Goal: Task Accomplishment & Management: Use online tool/utility

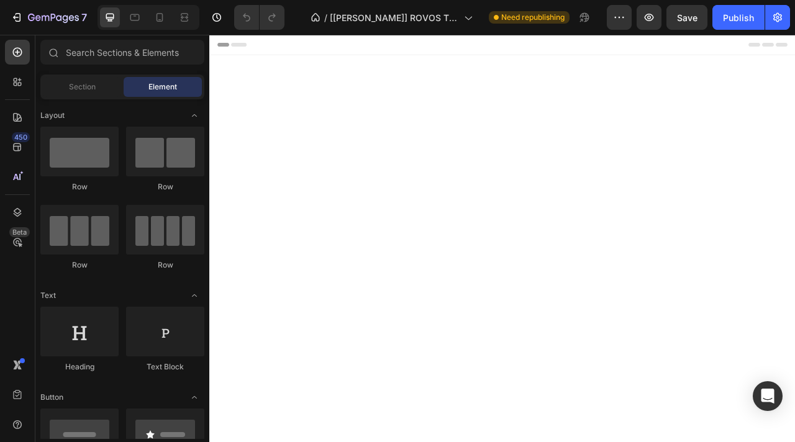
scroll to position [731, 0]
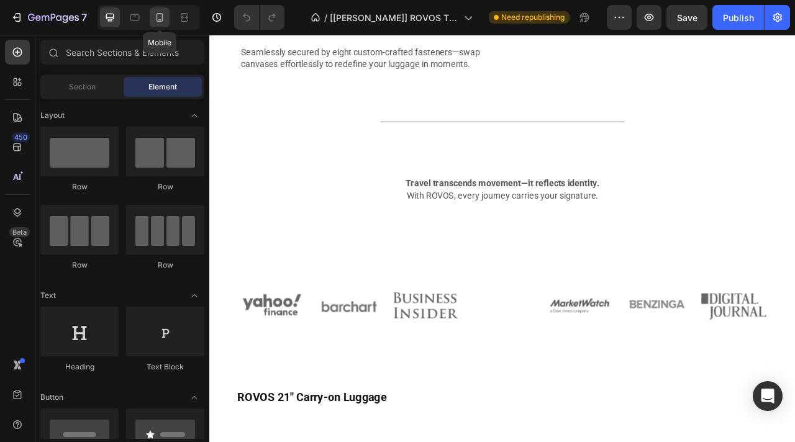
click at [160, 19] on icon at bounding box center [159, 17] width 12 height 12
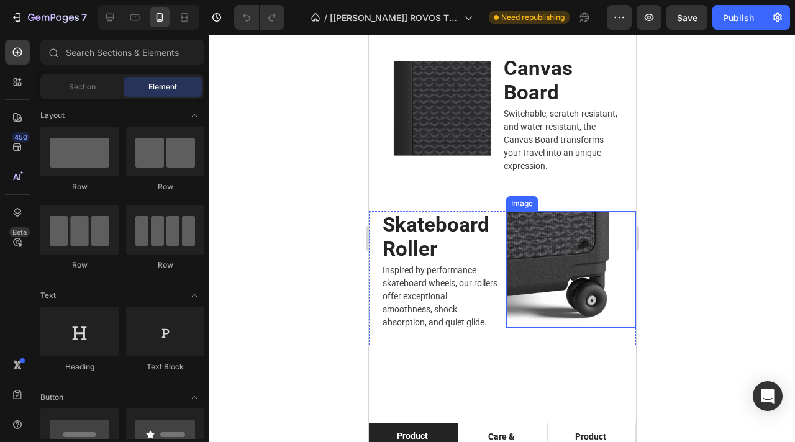
scroll to position [3319, 0]
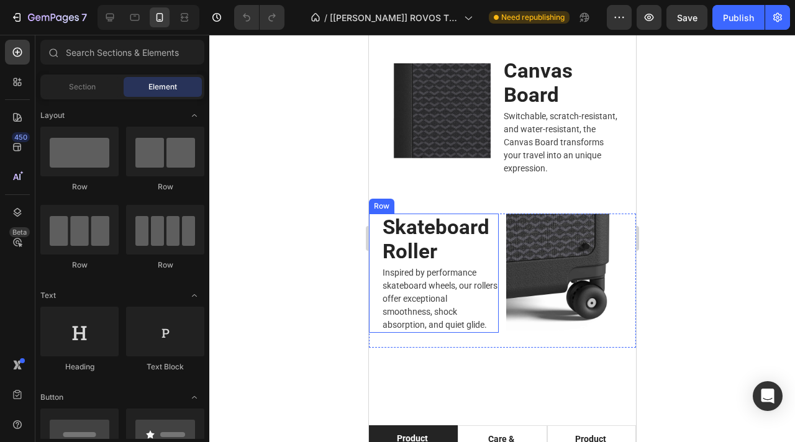
click at [375, 274] on div "Skateboard Roller Heading Inspired by performance skateboard wheels, our roller…" at bounding box center [433, 273] width 130 height 119
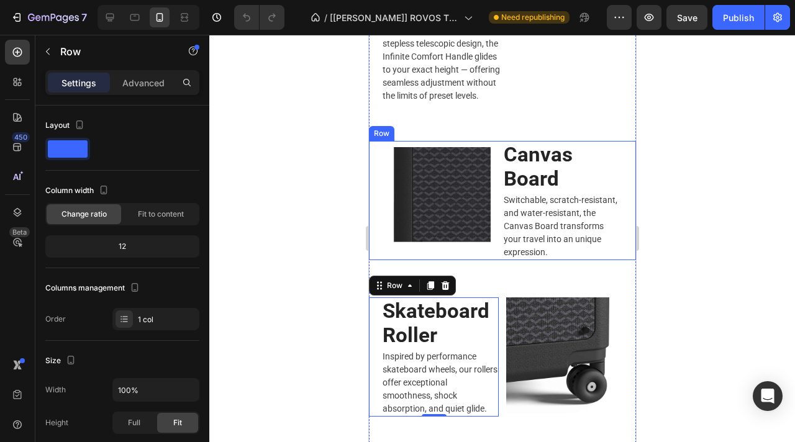
scroll to position [3254, 0]
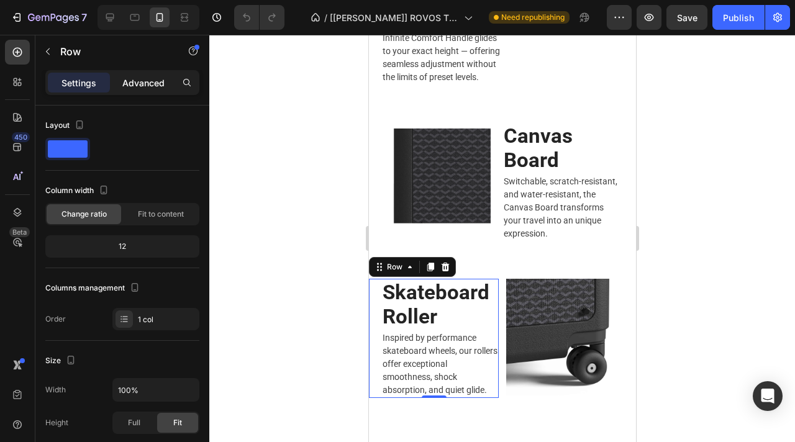
click at [145, 78] on p "Advanced" at bounding box center [143, 82] width 42 height 13
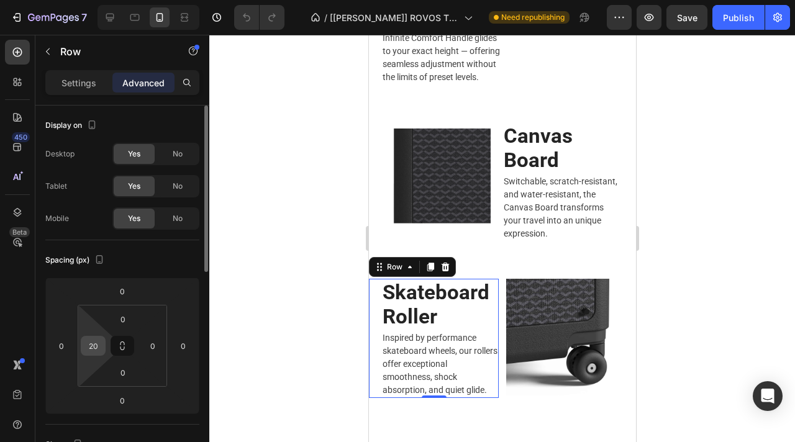
click at [96, 346] on input "20" at bounding box center [93, 346] width 19 height 19
type input "10"
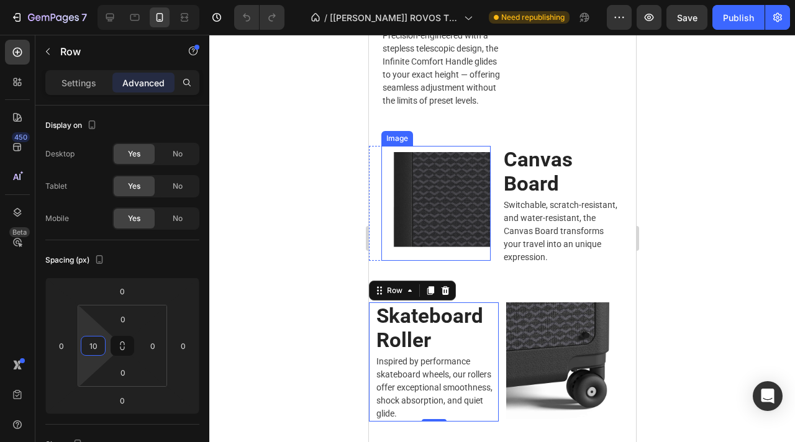
scroll to position [3159, 0]
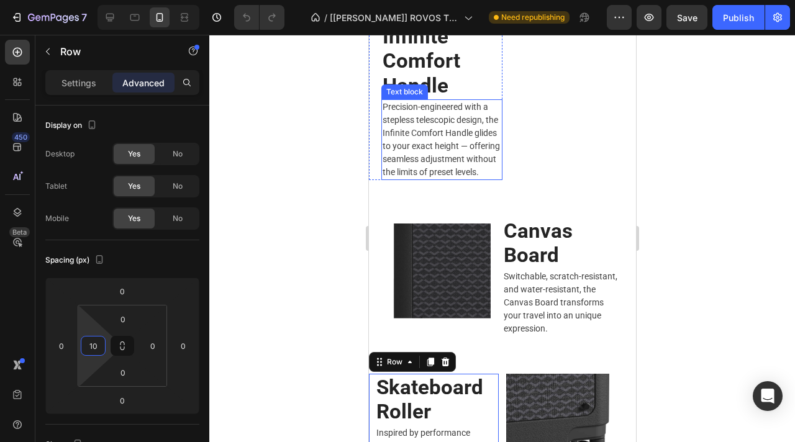
click at [497, 173] on p "Precision-engineered with a stepless telescopic design, the Infinite Comfort Ha…" at bounding box center [441, 140] width 119 height 78
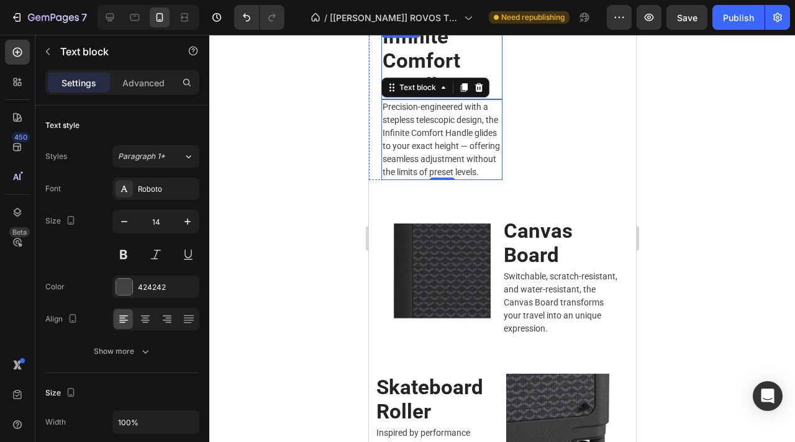
click at [499, 95] on h2 "Infinite Comfort Handle" at bounding box center [441, 61] width 121 height 76
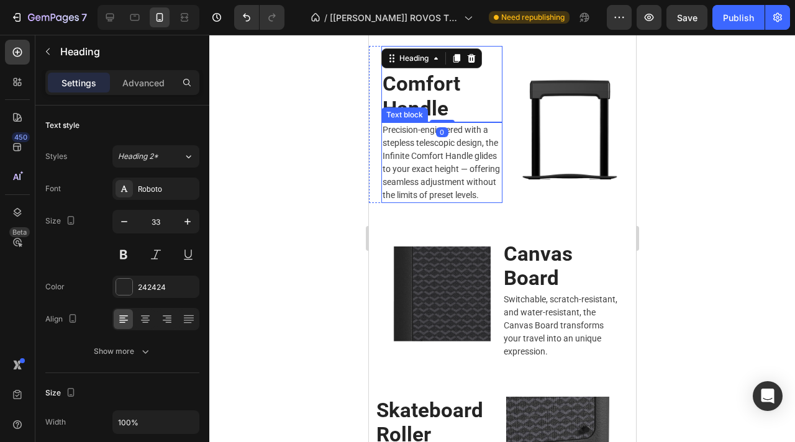
scroll to position [3119, 0]
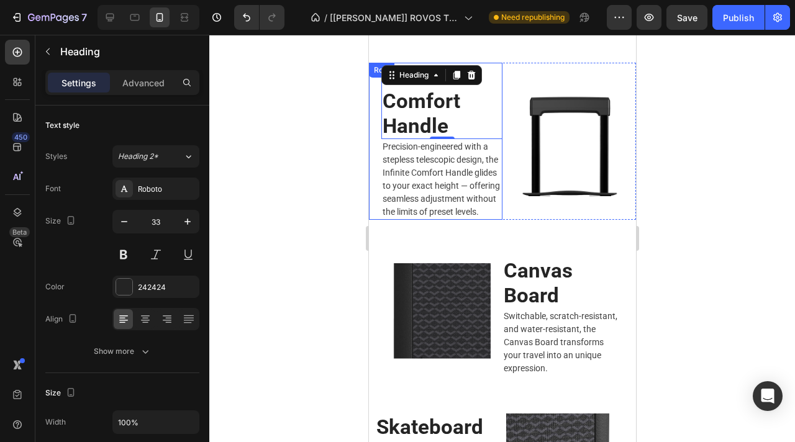
click at [378, 141] on div "Infinite Comfort Handle Heading 0 Precision-engineered with a stepless telescop…" at bounding box center [435, 141] width 134 height 157
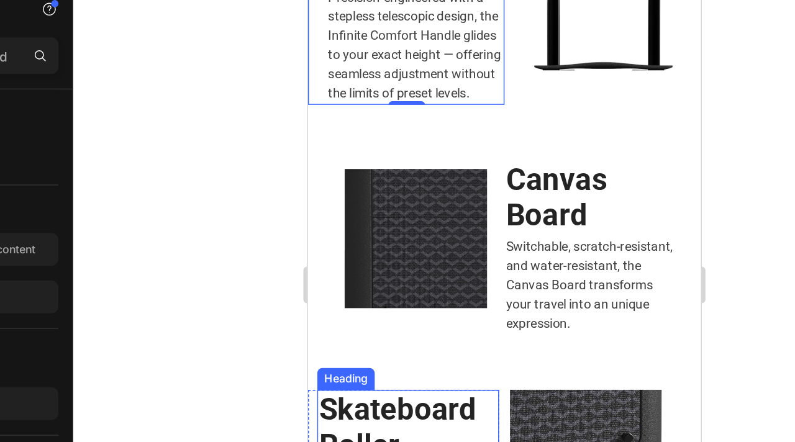
scroll to position [3103, 0]
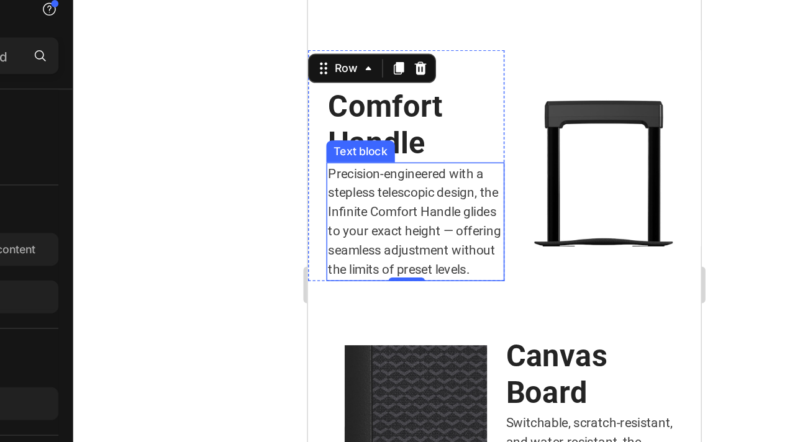
click at [421, 145] on p "Precision-engineered with a stepless telescopic design, the Infinite Comfort Ha…" at bounding box center [380, 146] width 119 height 78
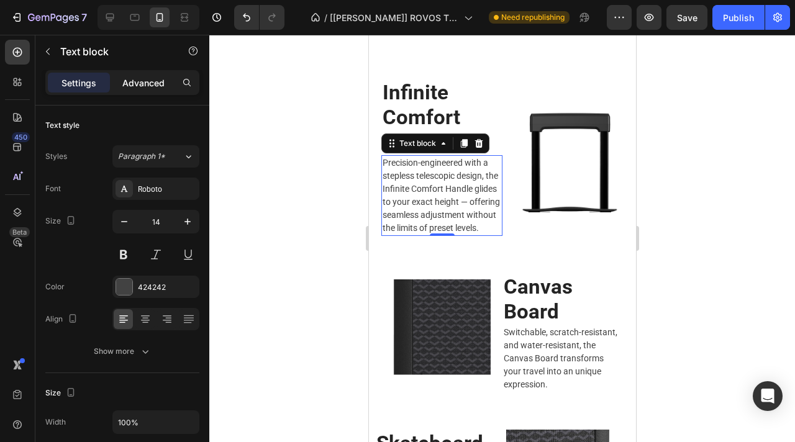
click at [150, 82] on p "Advanced" at bounding box center [143, 82] width 42 height 13
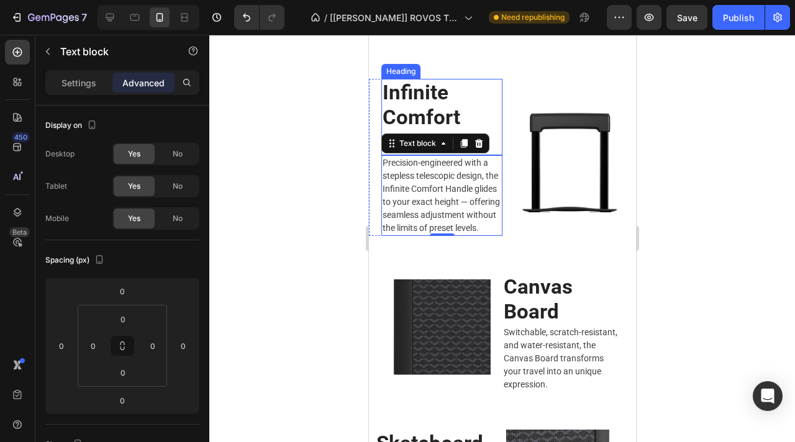
click at [477, 117] on h2 "Infinite Comfort Handle" at bounding box center [441, 117] width 121 height 76
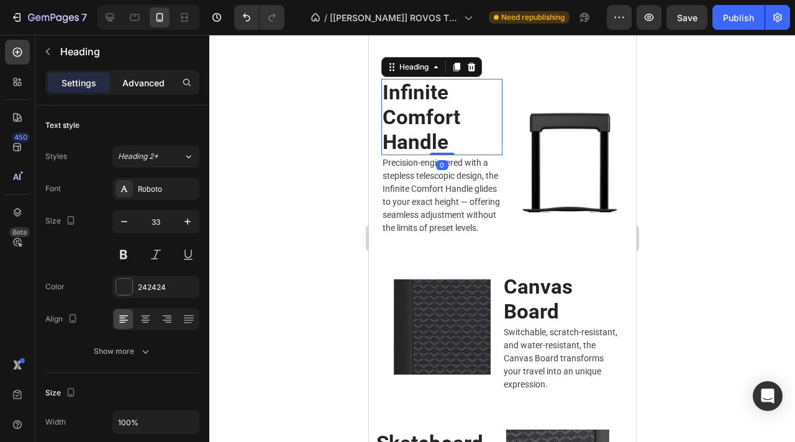
click at [149, 86] on p "Advanced" at bounding box center [143, 82] width 42 height 13
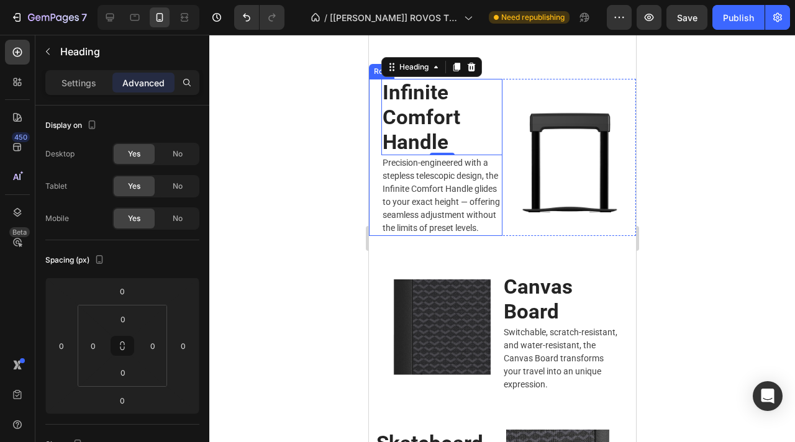
click at [377, 176] on div "Infinite Comfort Handle Heading 0 Precision-engineered with a stepless telescop…" at bounding box center [435, 157] width 134 height 157
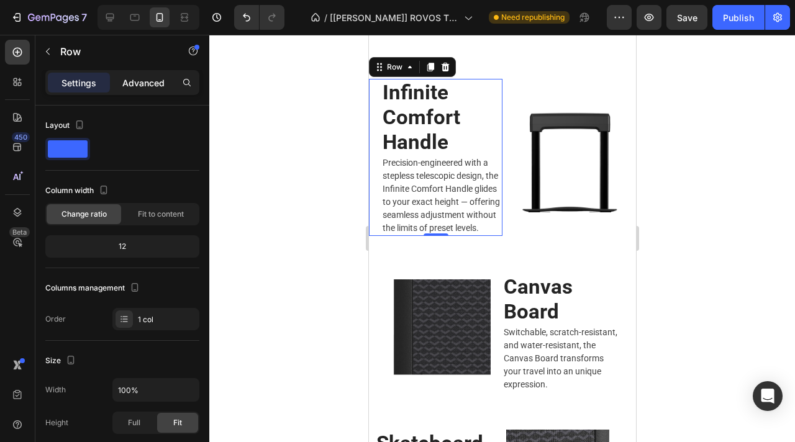
click at [148, 78] on p "Advanced" at bounding box center [143, 82] width 42 height 13
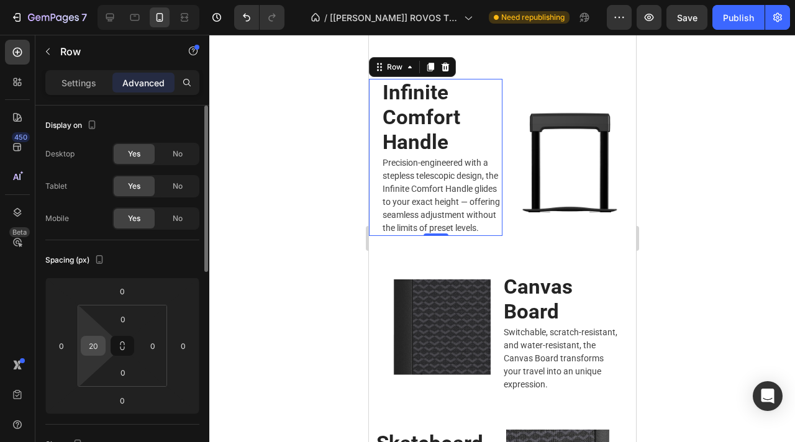
click at [96, 349] on input "20" at bounding box center [93, 346] width 19 height 19
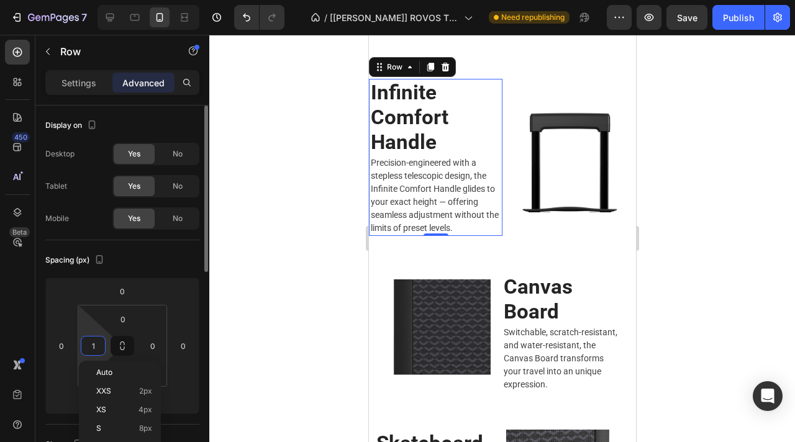
type input "10"
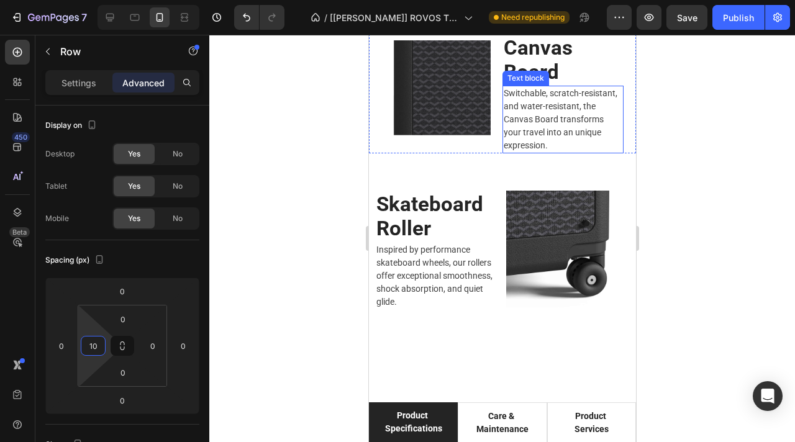
scroll to position [3312, 0]
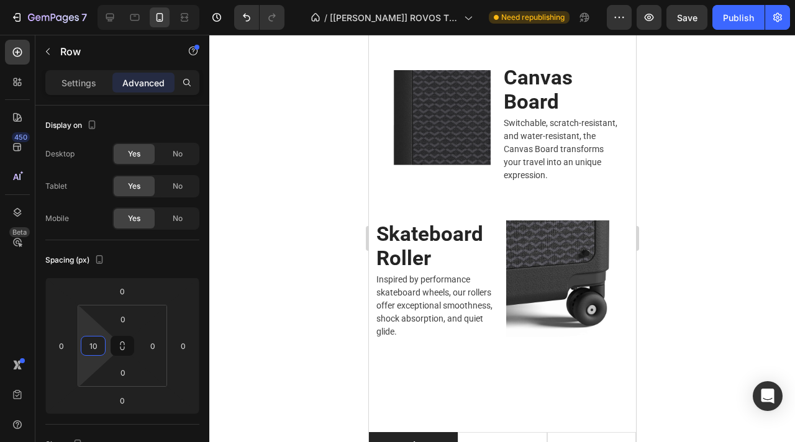
click at [681, 214] on div at bounding box center [502, 239] width 586 height 408
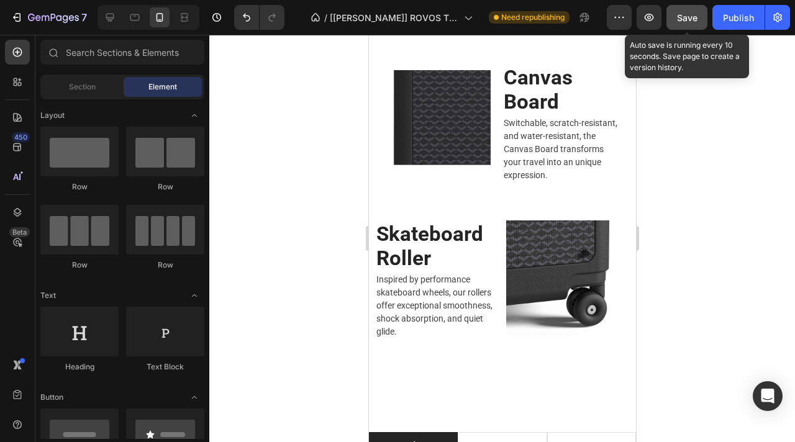
click at [689, 25] on button "Save" at bounding box center [687, 17] width 41 height 25
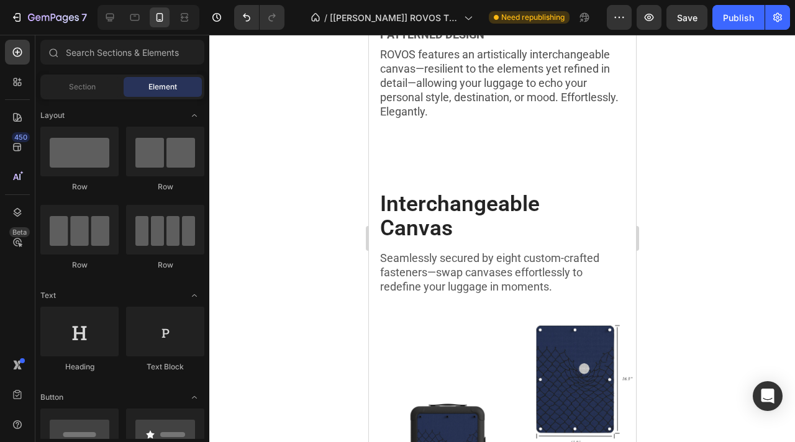
scroll to position [0, 0]
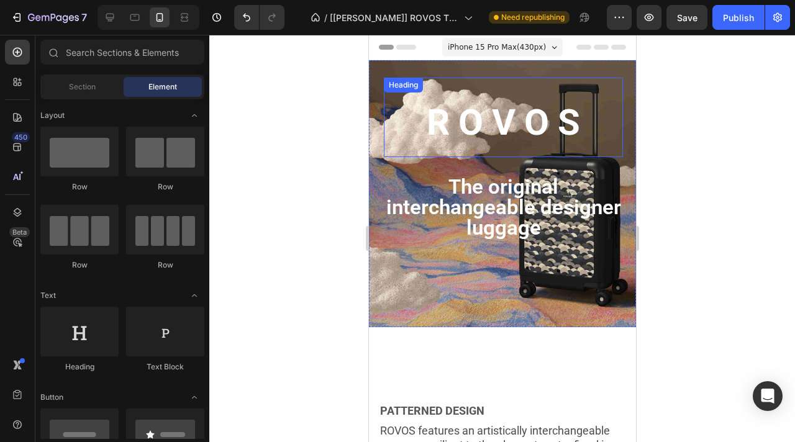
click at [501, 94] on h2 "R O V O S" at bounding box center [502, 118] width 239 height 80
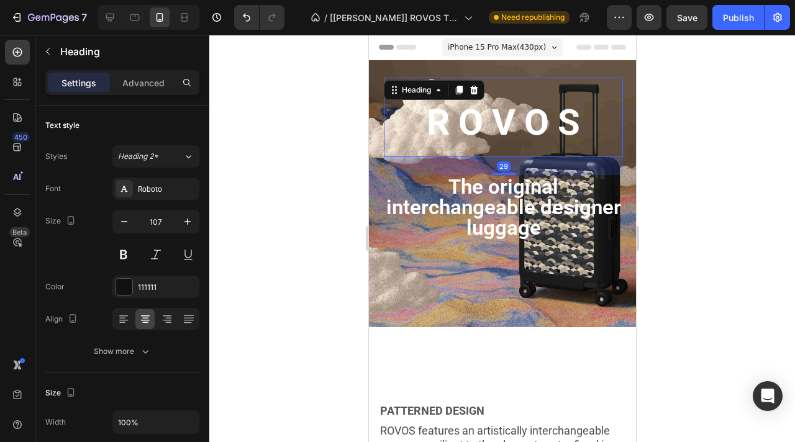
click at [307, 156] on div at bounding box center [502, 239] width 586 height 408
